Goal: Entertainment & Leisure: Consume media (video, audio)

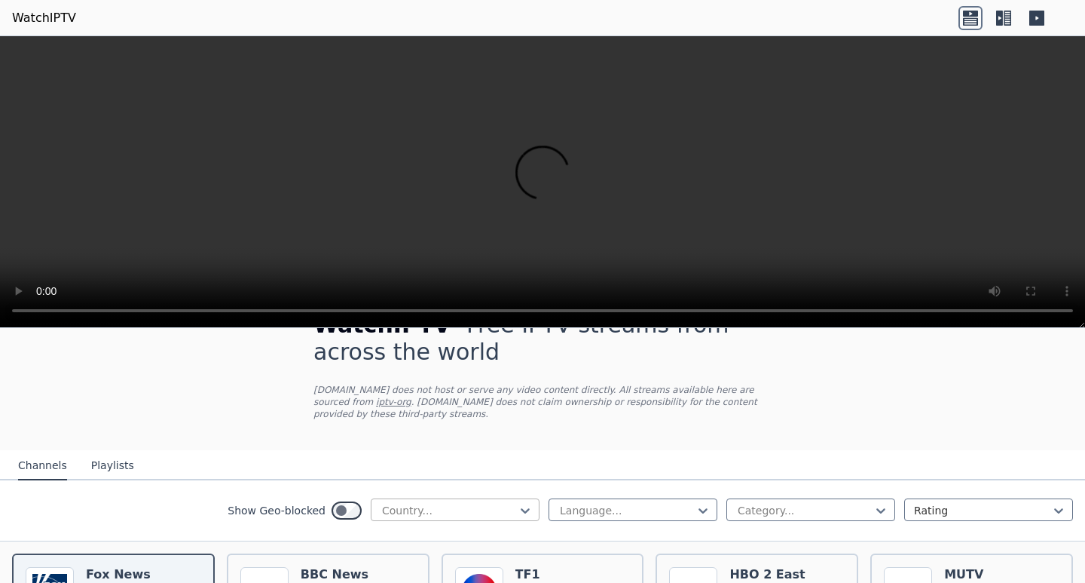
scroll to position [65, 0]
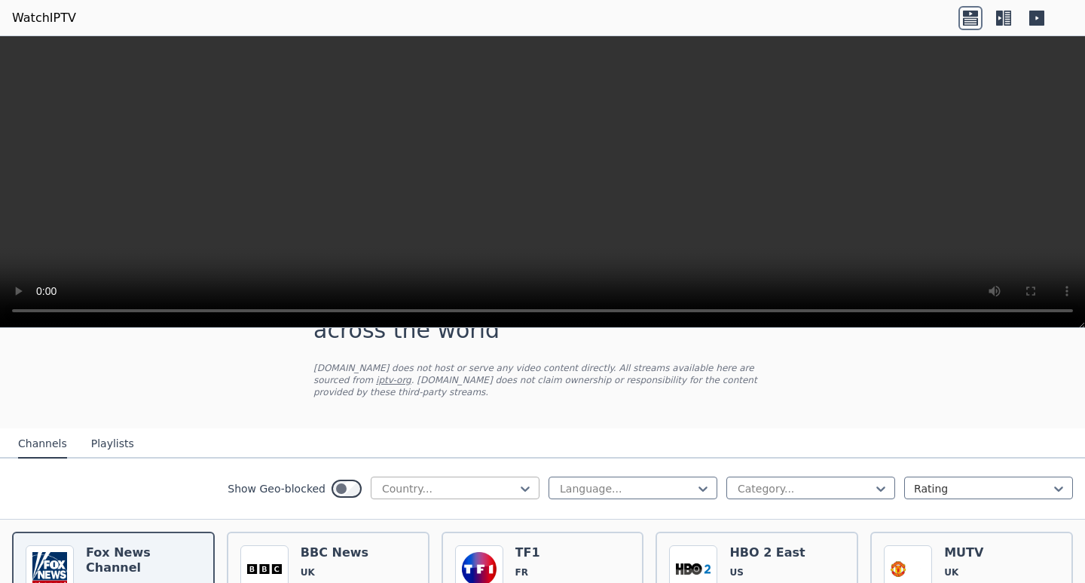
click at [469, 481] on div at bounding box center [449, 488] width 137 height 15
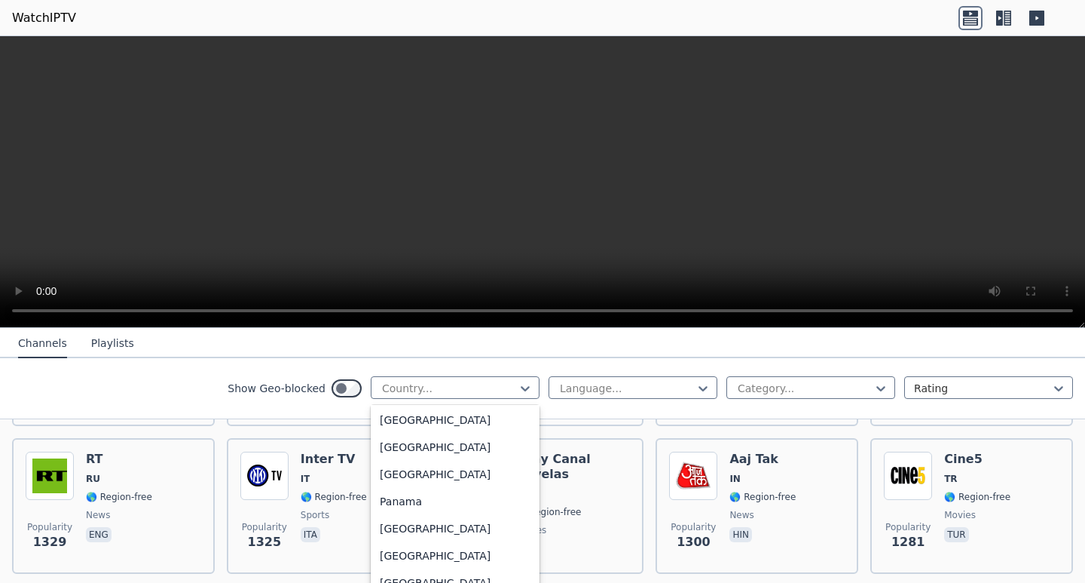
scroll to position [3836, 0]
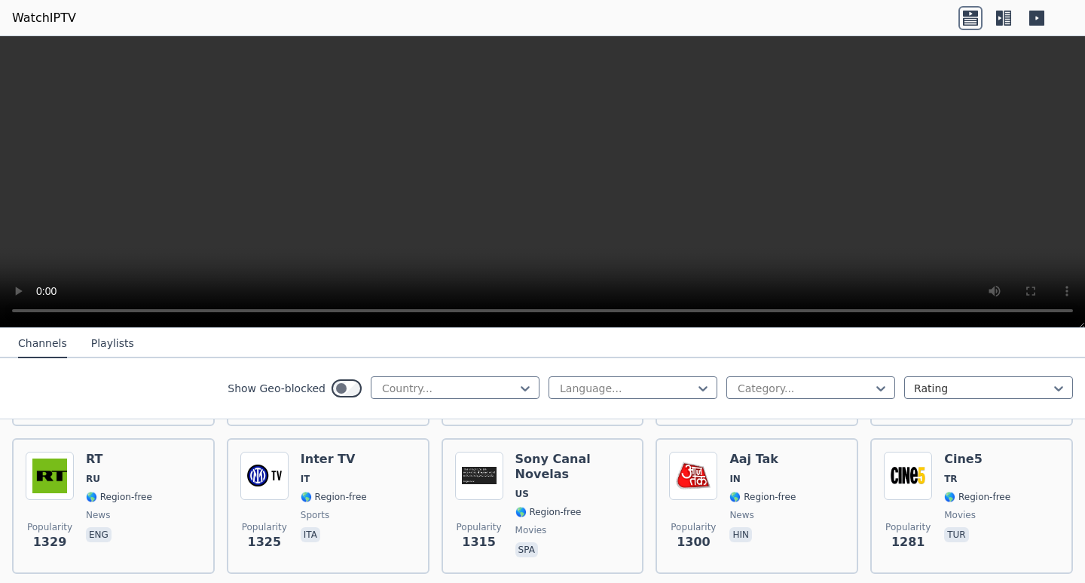
click at [531, 557] on div "Popularity 1315 Sony Canal Novelas US 🌎 Region-free movies spa" at bounding box center [543, 506] width 203 height 136
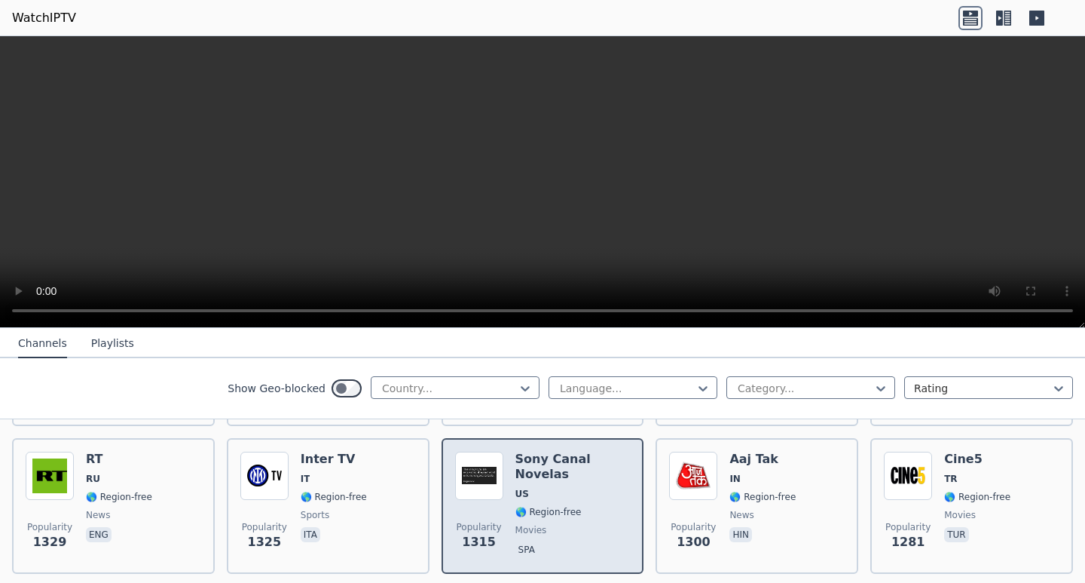
drag, startPoint x: 531, startPoint y: 555, endPoint x: 478, endPoint y: 390, distance: 174.0
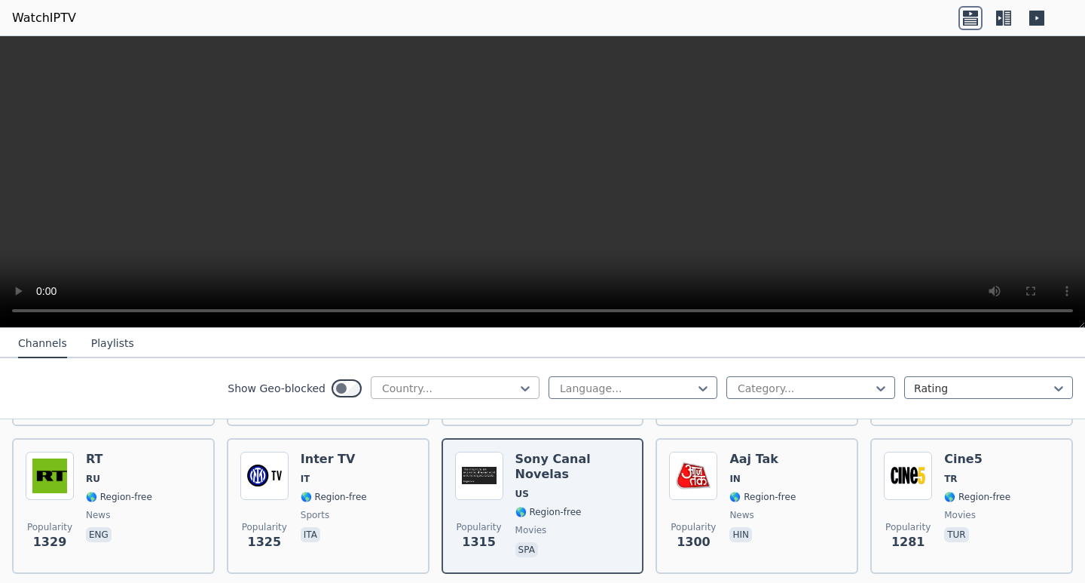
click at [478, 390] on div at bounding box center [449, 388] width 137 height 15
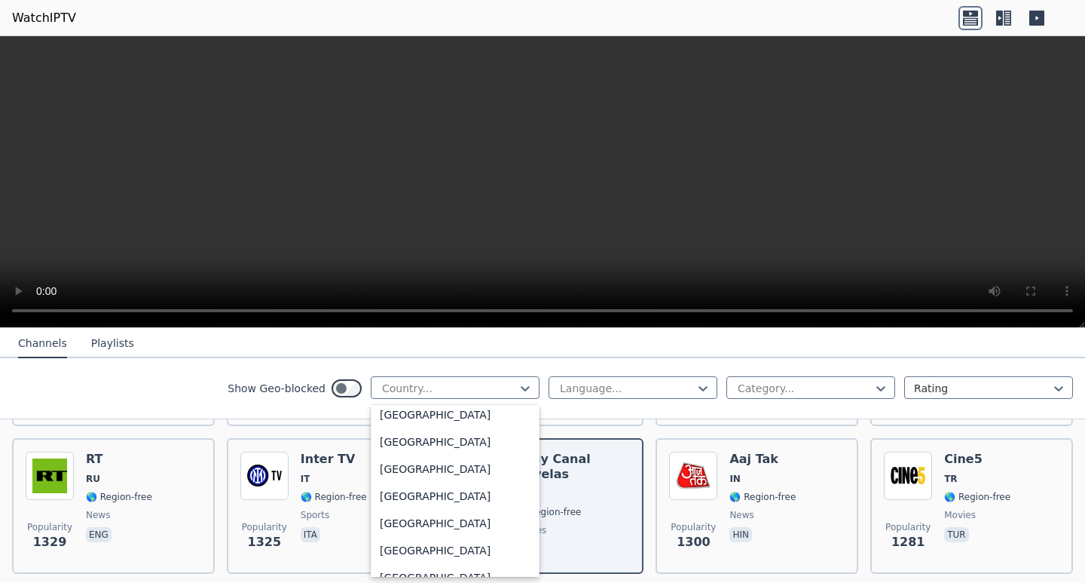
scroll to position [3916, 0]
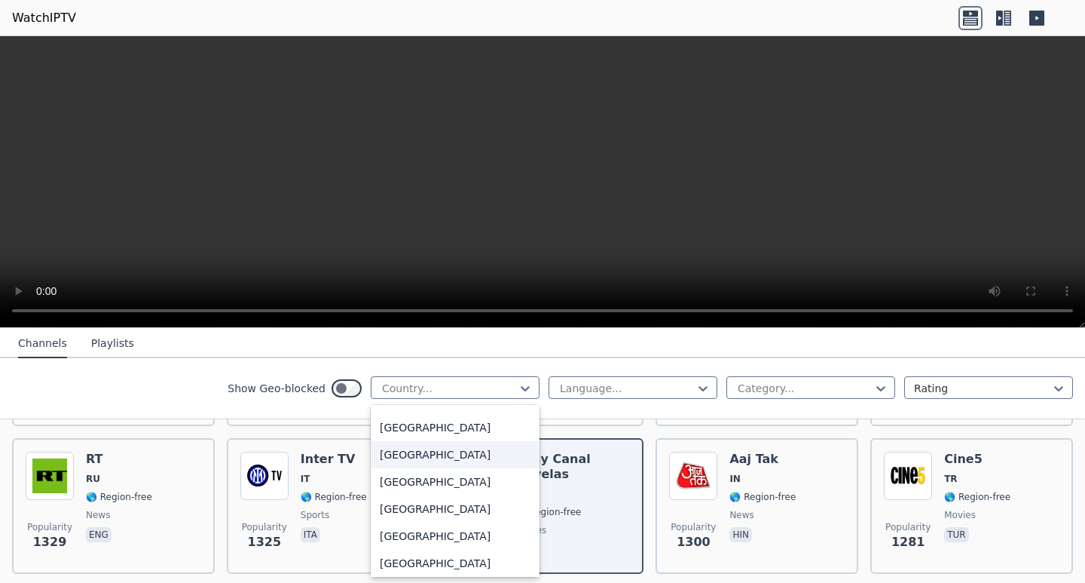
type input "*"
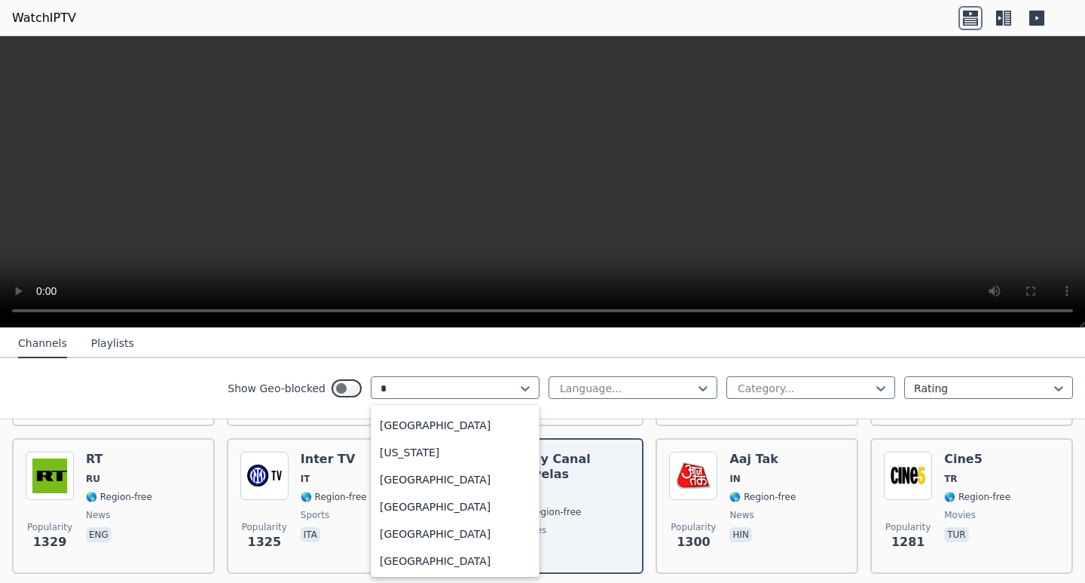
scroll to position [443, 0]
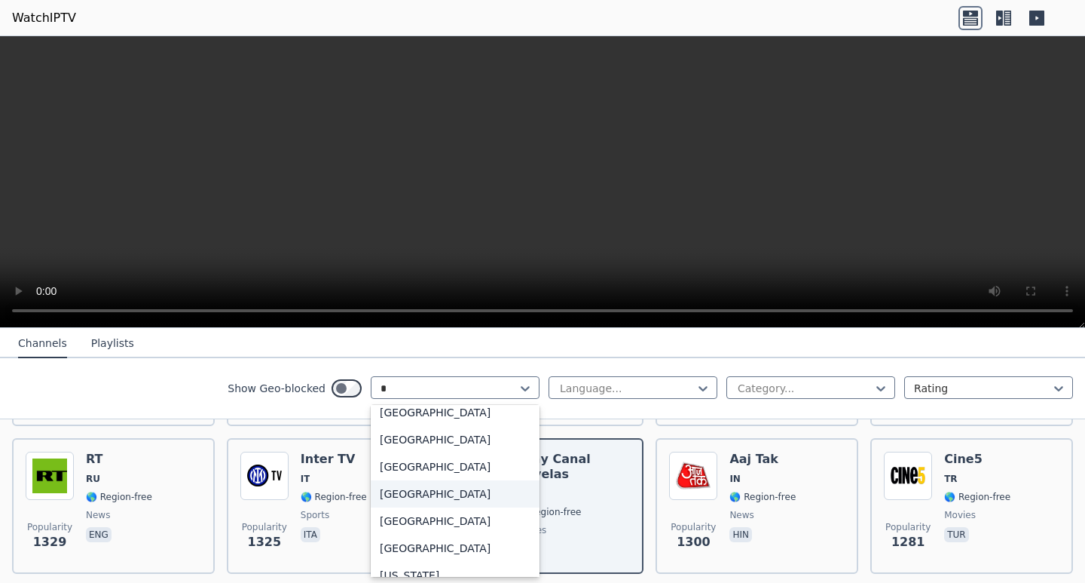
click at [407, 507] on div "[GEOGRAPHIC_DATA]" at bounding box center [455, 493] width 169 height 27
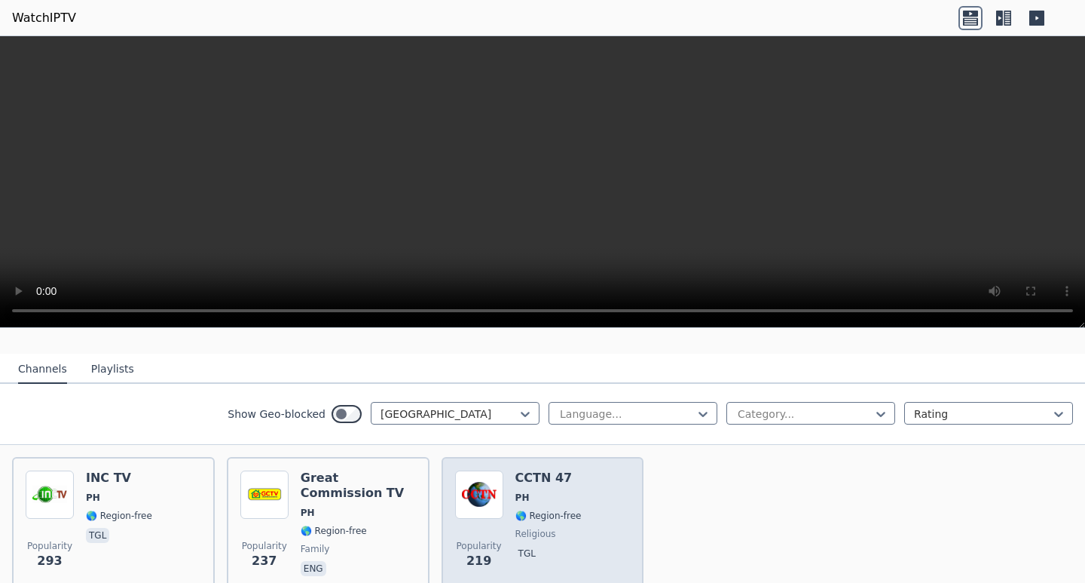
scroll to position [125, 0]
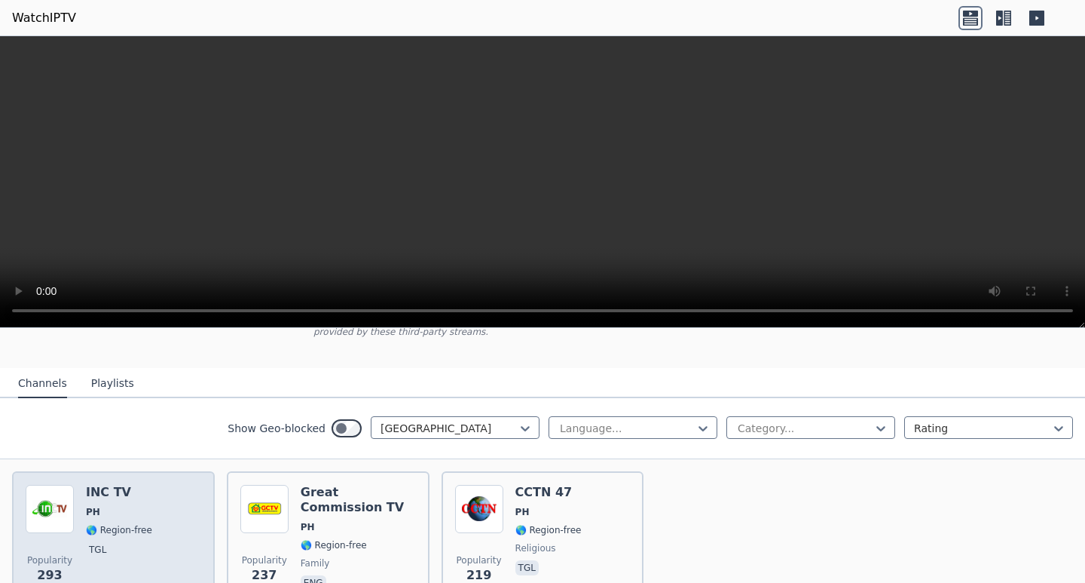
click at [109, 551] on div "INC TV PH 🌎 Region-free tgl" at bounding box center [119, 539] width 66 height 109
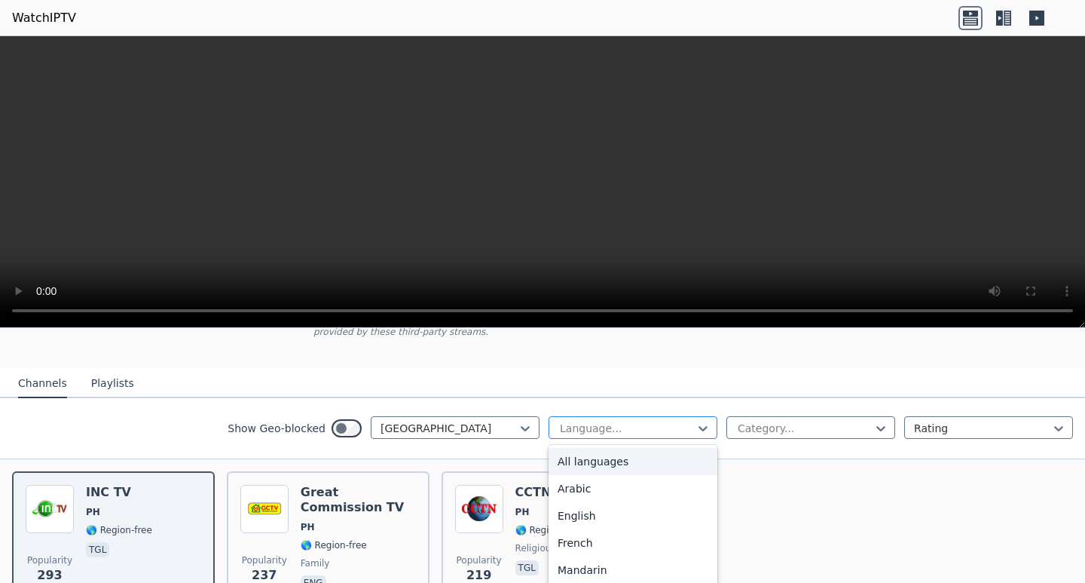
click at [640, 421] on div at bounding box center [626, 428] width 137 height 15
click at [572, 502] on div "English" at bounding box center [633, 515] width 169 height 27
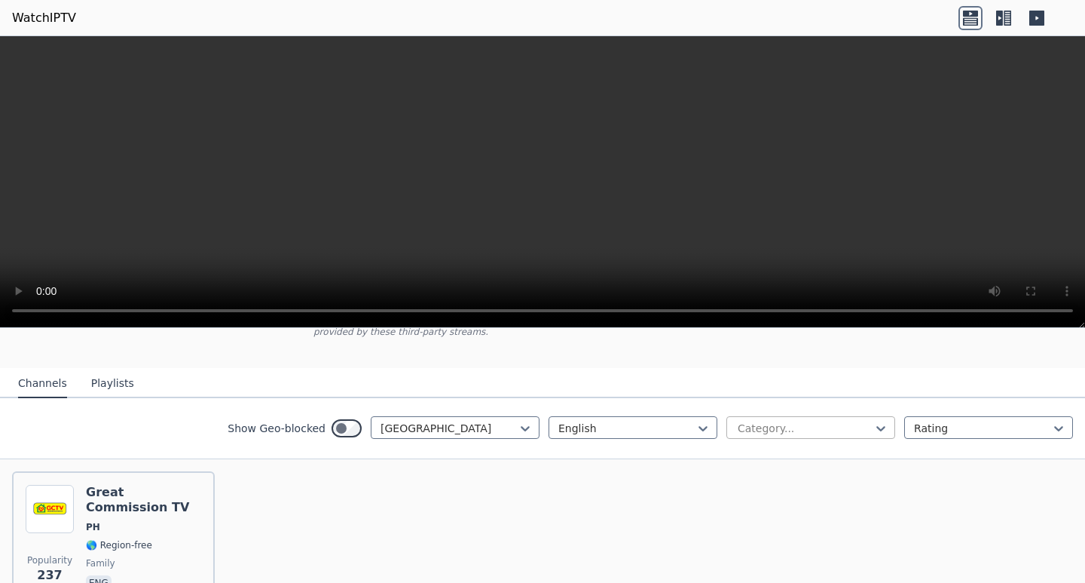
click at [780, 421] on div at bounding box center [804, 428] width 137 height 15
click at [739, 448] on div "All categories" at bounding box center [811, 461] width 169 height 27
click at [941, 421] on div at bounding box center [982, 428] width 137 height 15
click at [780, 495] on div "Popularity 237 Great Commission TV PH 🌎 Region-free family eng" at bounding box center [542, 539] width 1085 height 160
click at [617, 421] on div at bounding box center [626, 428] width 137 height 15
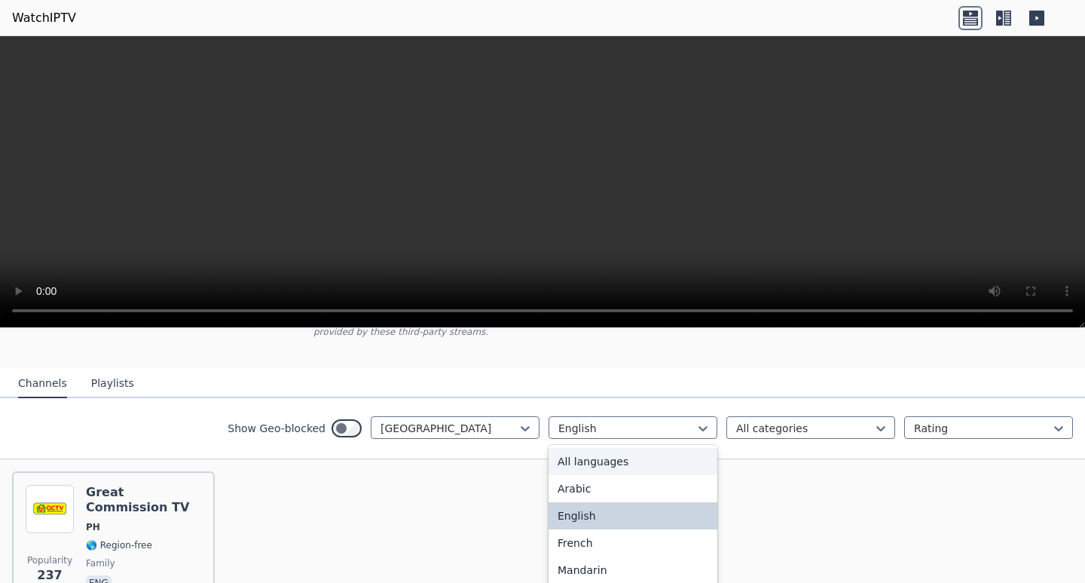
click at [594, 448] on div "All languages" at bounding box center [633, 461] width 169 height 27
